Goal: Task Accomplishment & Management: Manage account settings

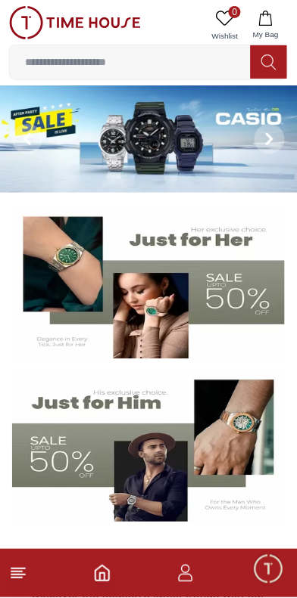
click at [263, 18] on icon "button" at bounding box center [265, 18] width 15 height 15
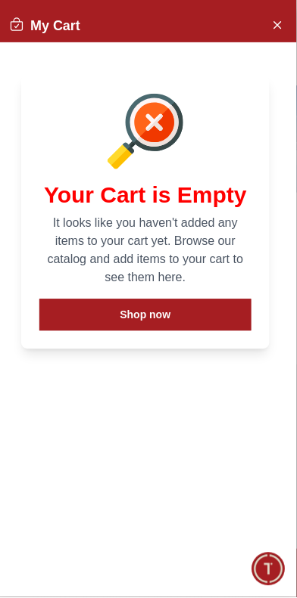
click at [267, 19] on button "Close Account" at bounding box center [277, 24] width 24 height 24
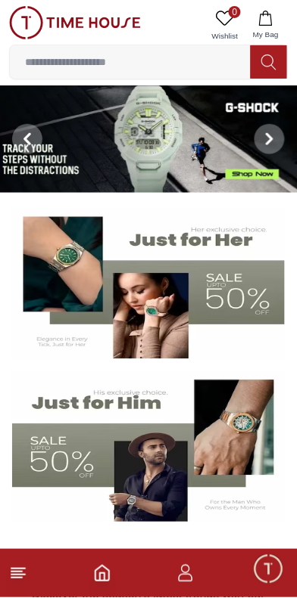
click at [191, 581] on icon "button" at bounding box center [185, 574] width 18 height 18
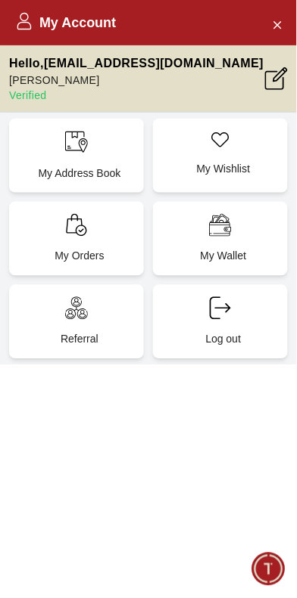
click at [273, 19] on icon "Close Account" at bounding box center [277, 24] width 12 height 19
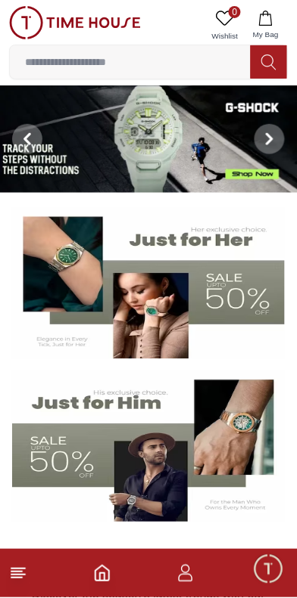
click at [24, 574] on icon at bounding box center [18, 574] width 18 height 18
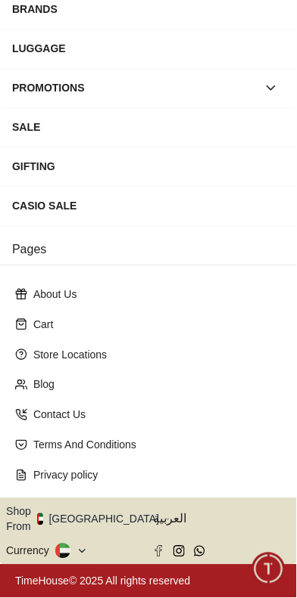
scroll to position [376, 0]
click at [118, 505] on button "Shop From [GEOGRAPHIC_DATA]" at bounding box center [88, 520] width 164 height 30
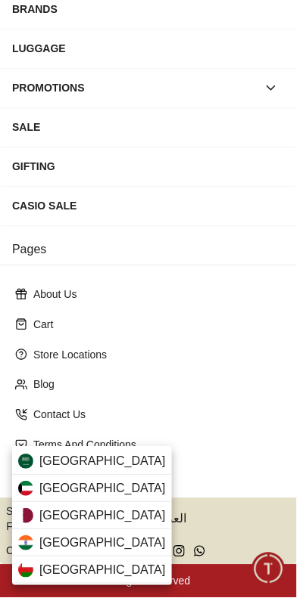
click at [123, 461] on span "[GEOGRAPHIC_DATA]" at bounding box center [102, 462] width 126 height 18
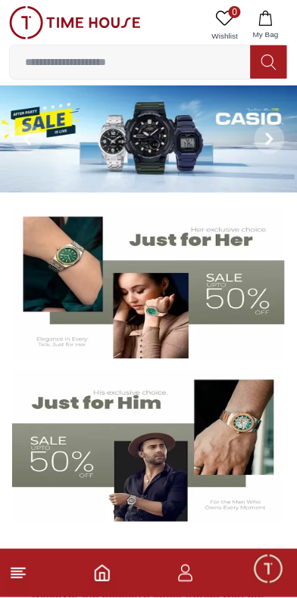
click at [46, 125] on button at bounding box center [27, 138] width 54 height 107
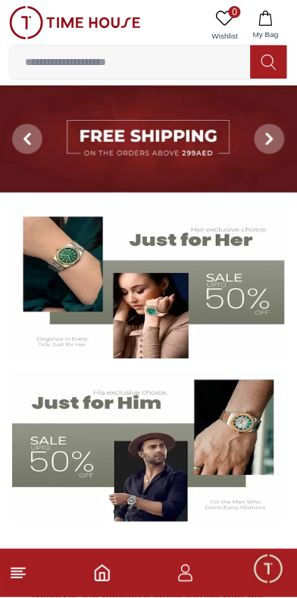
click at [113, 150] on img at bounding box center [148, 138] width 297 height 107
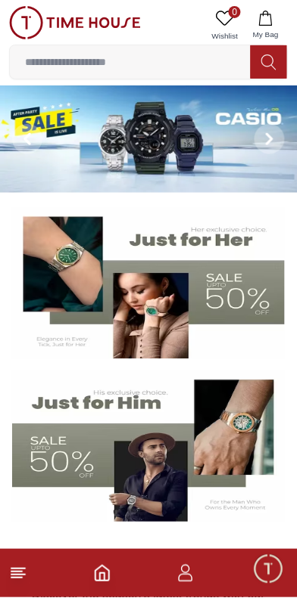
click at [42, 588] on footer at bounding box center [148, 574] width 297 height 48
click at [180, 577] on icon "button" at bounding box center [186, 579] width 14 height 8
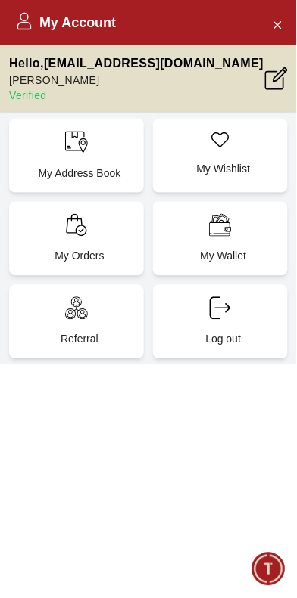
click at [278, 23] on icon "Close Account" at bounding box center [277, 24] width 7 height 7
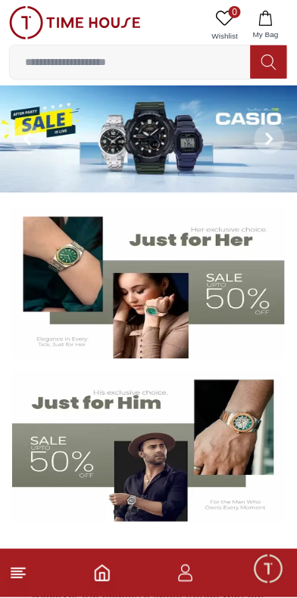
click at [21, 576] on line at bounding box center [18, 576] width 14 height 0
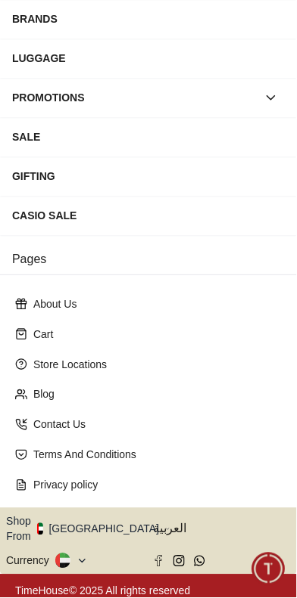
scroll to position [376, 0]
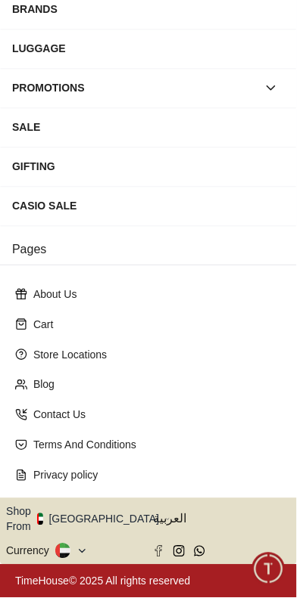
click at [112, 505] on button "Shop From [GEOGRAPHIC_DATA]" at bounding box center [88, 520] width 164 height 30
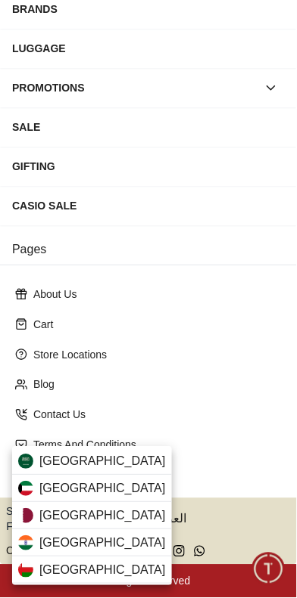
click at [130, 464] on span "[GEOGRAPHIC_DATA]" at bounding box center [102, 462] width 126 height 18
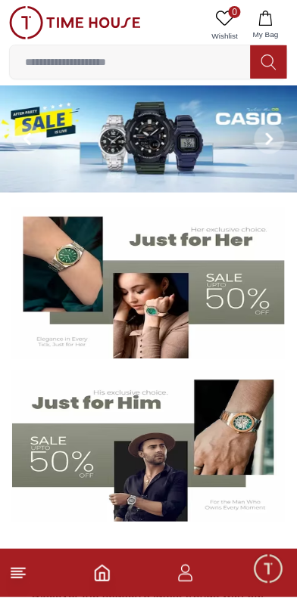
click at [26, 582] on icon at bounding box center [18, 574] width 18 height 18
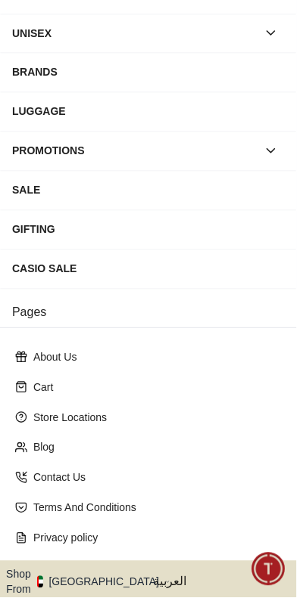
scroll to position [376, 0]
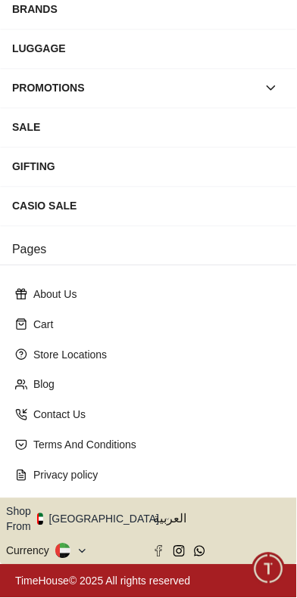
click at [105, 505] on button "Shop From [GEOGRAPHIC_DATA]" at bounding box center [88, 520] width 164 height 30
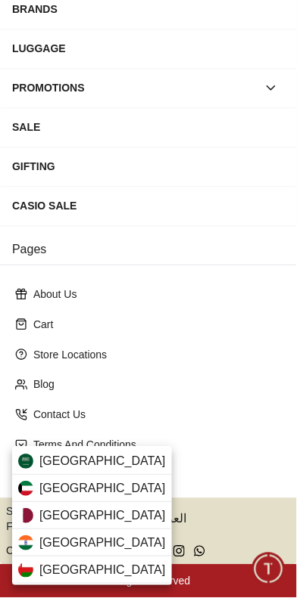
click at [64, 453] on span "[GEOGRAPHIC_DATA]" at bounding box center [102, 462] width 126 height 18
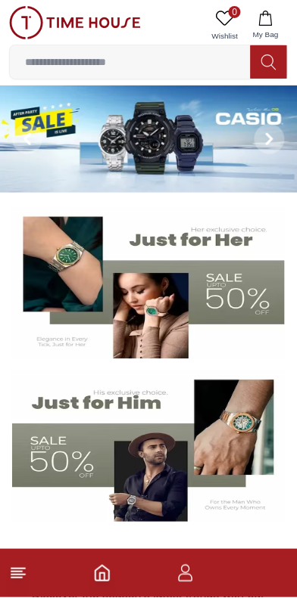
click at [128, 467] on img at bounding box center [148, 446] width 272 height 151
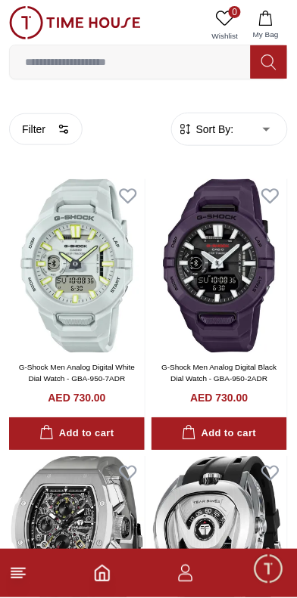
click at [20, 582] on icon at bounding box center [18, 574] width 18 height 18
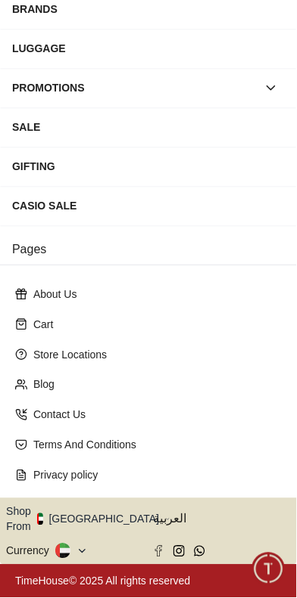
scroll to position [376, 0]
click at [118, 505] on button "Shop From [GEOGRAPHIC_DATA]" at bounding box center [88, 520] width 164 height 30
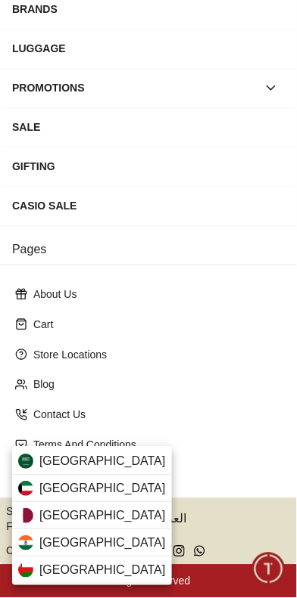
click at [61, 468] on span "[GEOGRAPHIC_DATA]" at bounding box center [102, 462] width 126 height 18
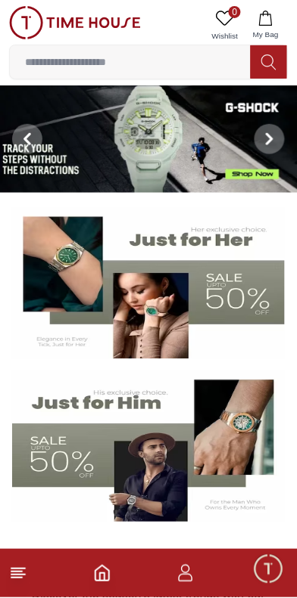
click at [179, 575] on icon "button" at bounding box center [185, 574] width 18 height 18
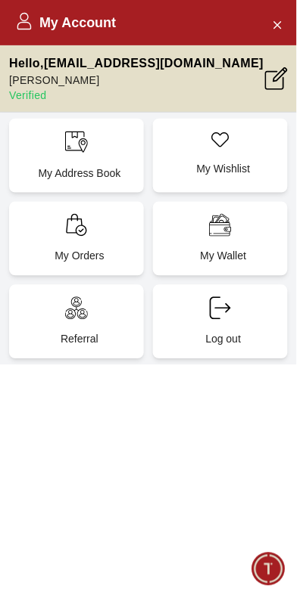
click at [80, 181] on p "My Address Book" at bounding box center [79, 173] width 116 height 15
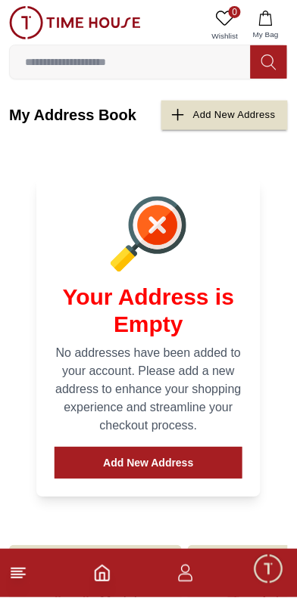
click at [238, 124] on div "Add New Address" at bounding box center [234, 115] width 82 height 17
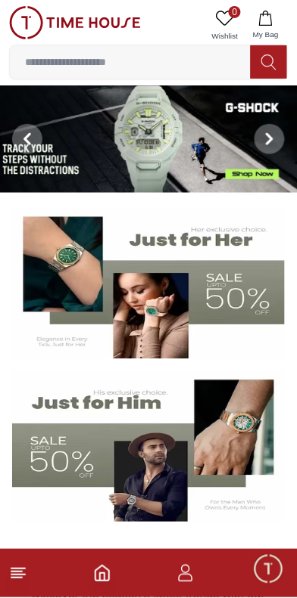
click at [26, 573] on icon at bounding box center [18, 574] width 18 height 18
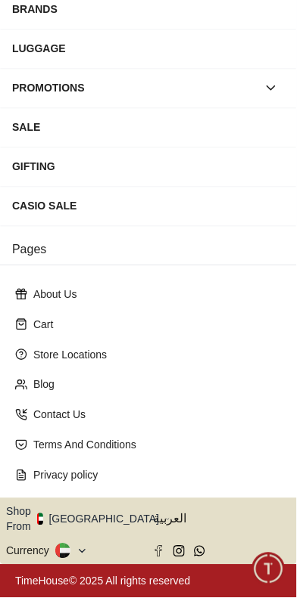
scroll to position [376, 0]
click at [117, 505] on button "Shop From [GEOGRAPHIC_DATA]" at bounding box center [88, 520] width 164 height 30
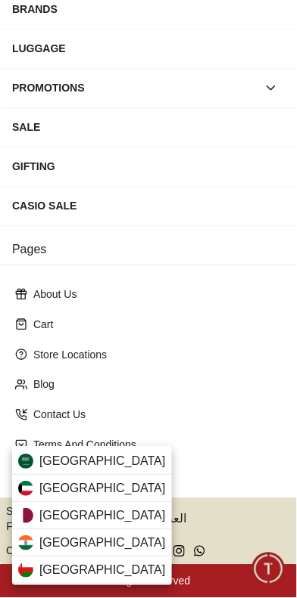
click at [125, 460] on span "[GEOGRAPHIC_DATA]" at bounding box center [102, 462] width 126 height 18
